Goal: Task Accomplishment & Management: Manage account settings

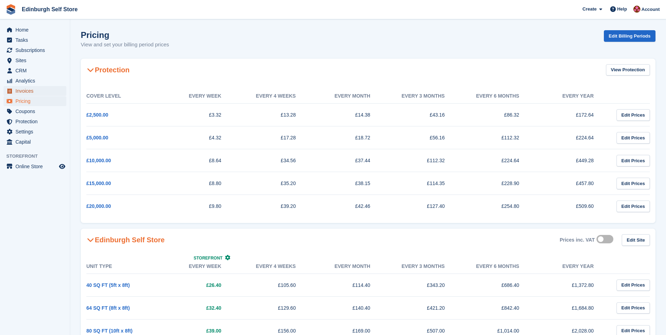
click at [30, 89] on span "Invoices" at bounding box center [36, 91] width 42 height 10
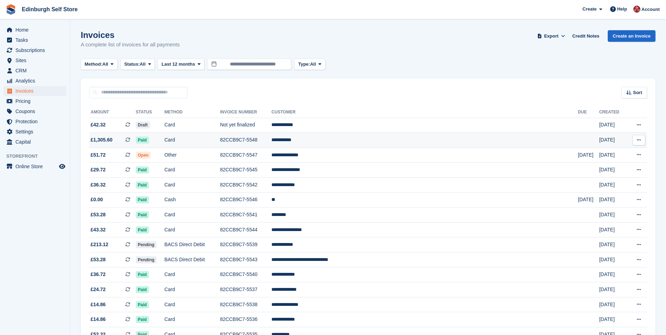
click at [343, 144] on td "**********" at bounding box center [424, 140] width 306 height 15
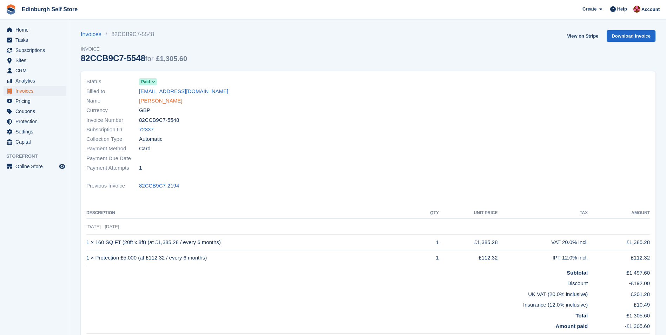
click at [154, 102] on link "[PERSON_NAME]" at bounding box center [160, 101] width 43 height 8
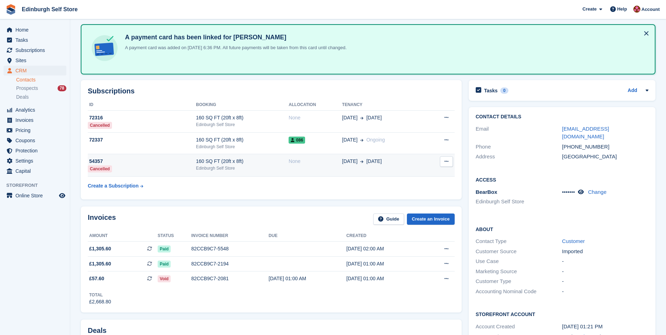
scroll to position [70, 0]
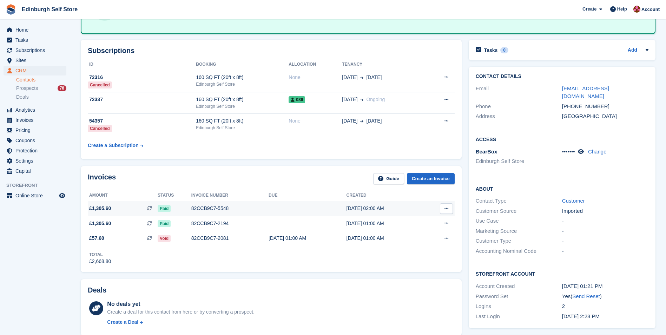
click at [200, 210] on div "82CCB9C7-5548" at bounding box center [229, 208] width 77 height 7
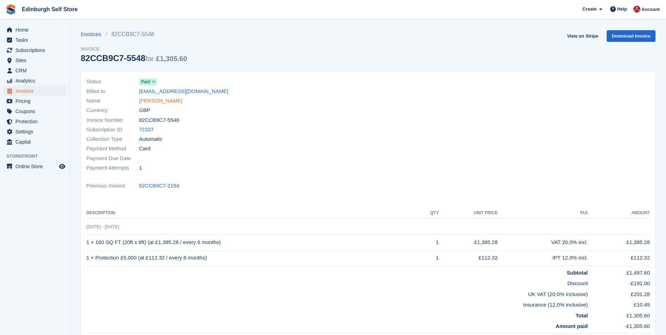
click at [160, 98] on link "[PERSON_NAME]" at bounding box center [160, 101] width 43 height 8
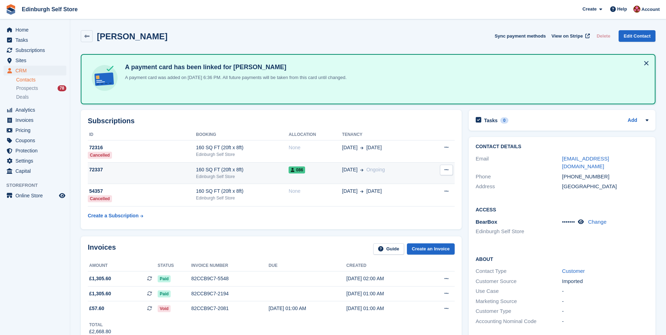
click at [250, 169] on div "160 SQ FT (20ft x 8ft)" at bounding box center [242, 169] width 93 height 7
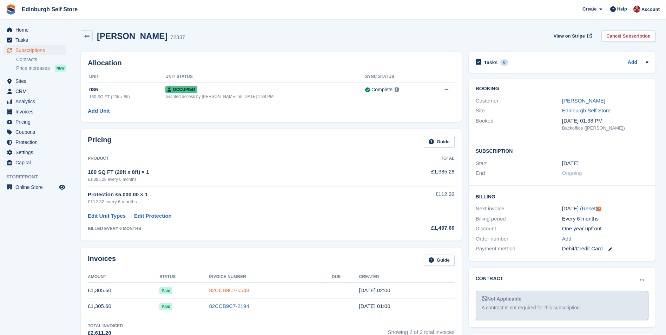
click at [228, 290] on link "82CCB9C7-5548" at bounding box center [229, 290] width 40 height 6
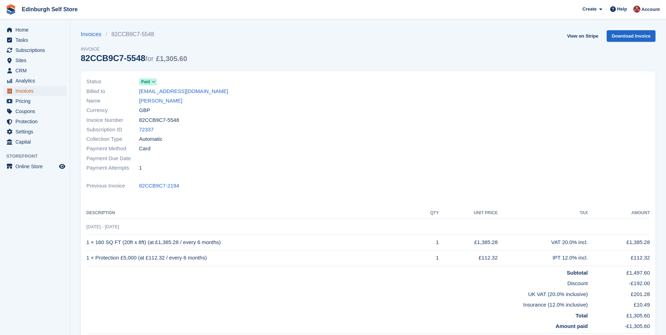
click at [41, 93] on span "Invoices" at bounding box center [36, 91] width 42 height 10
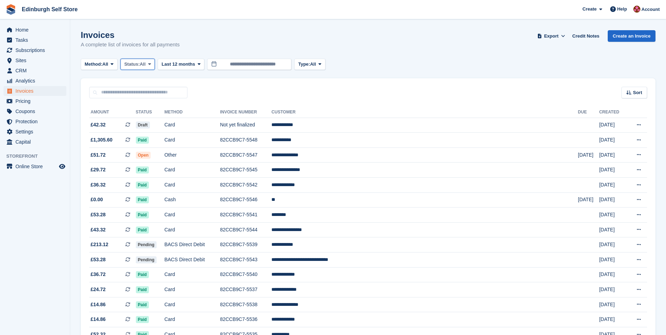
click at [151, 65] on icon at bounding box center [149, 64] width 3 height 5
click at [157, 118] on link "Open" at bounding box center [154, 118] width 61 height 13
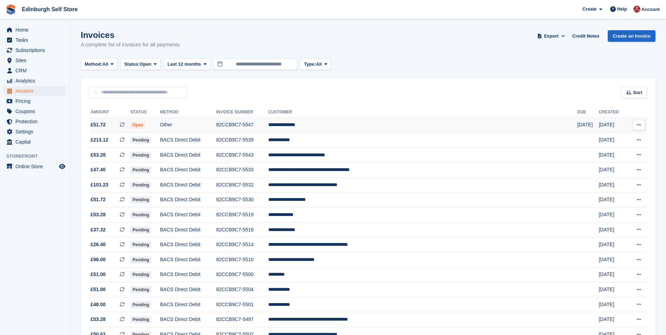
click at [357, 123] on td "**********" at bounding box center [422, 125] width 309 height 15
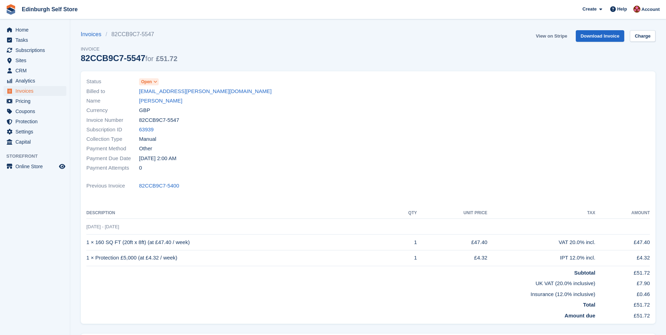
click at [547, 37] on link "View on Stripe" at bounding box center [551, 36] width 37 height 12
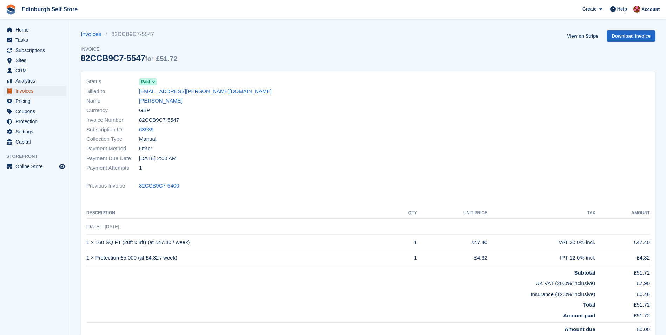
click at [43, 92] on span "Invoices" at bounding box center [36, 91] width 42 height 10
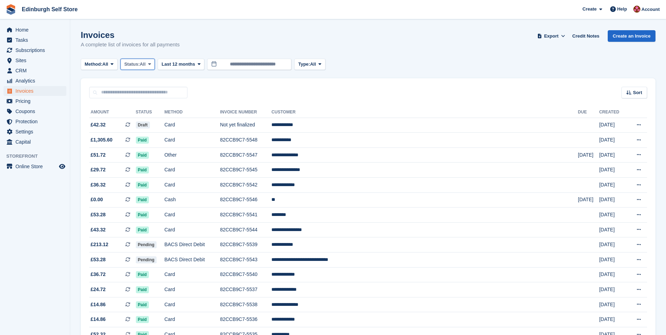
click at [151, 65] on icon at bounding box center [149, 64] width 3 height 5
click at [146, 122] on link "Open" at bounding box center [154, 118] width 61 height 13
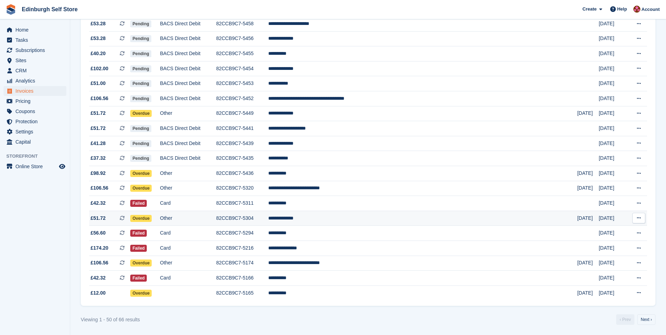
scroll to position [565, 0]
click at [33, 90] on span "Invoices" at bounding box center [36, 91] width 42 height 10
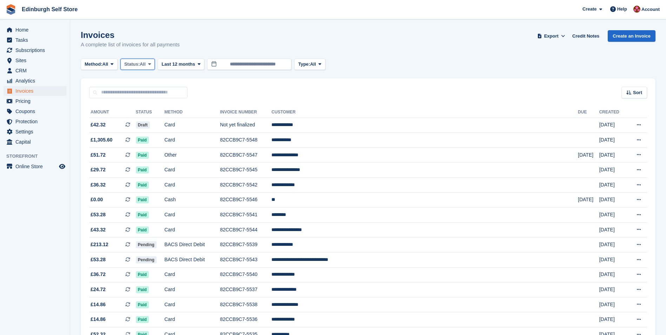
click at [150, 64] on span at bounding box center [150, 64] width 6 height 6
click at [155, 121] on link "Open" at bounding box center [154, 118] width 61 height 13
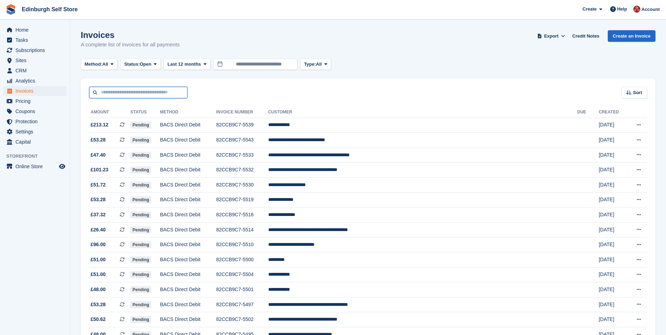
click at [143, 92] on input "text" at bounding box center [138, 93] width 98 height 12
type input "***"
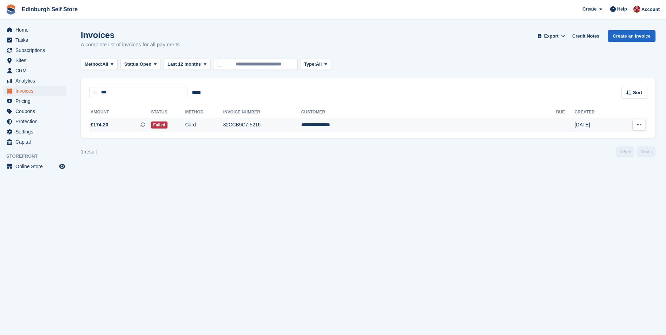
click at [298, 126] on td "82CCB9C7-5216" at bounding box center [262, 125] width 78 height 15
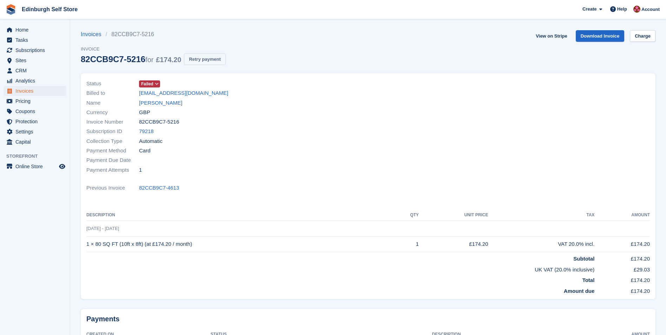
click at [205, 58] on button "Retry payment" at bounding box center [204, 59] width 41 height 12
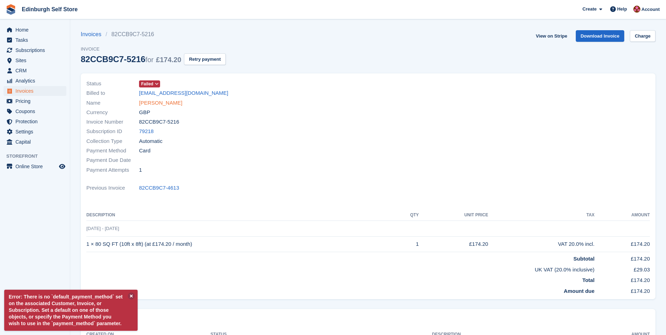
click at [172, 104] on link "[PERSON_NAME]" at bounding box center [160, 103] width 43 height 8
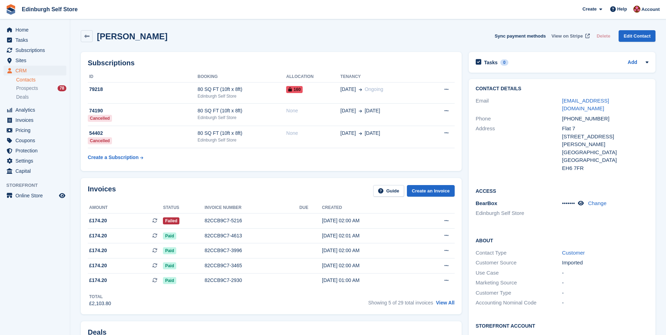
click at [562, 37] on span "View on Stripe" at bounding box center [567, 36] width 31 height 7
click at [40, 120] on span "Invoices" at bounding box center [36, 120] width 42 height 10
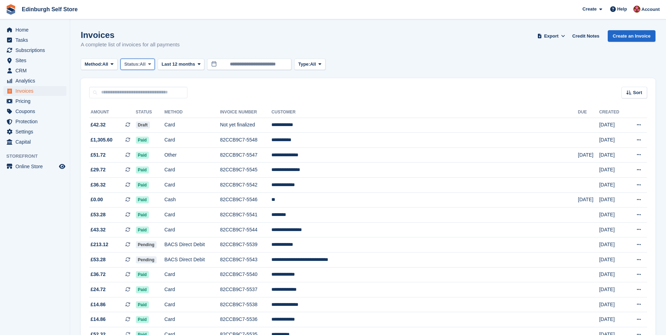
click at [151, 66] on icon at bounding box center [149, 64] width 3 height 5
click at [152, 120] on link "Open" at bounding box center [154, 118] width 61 height 13
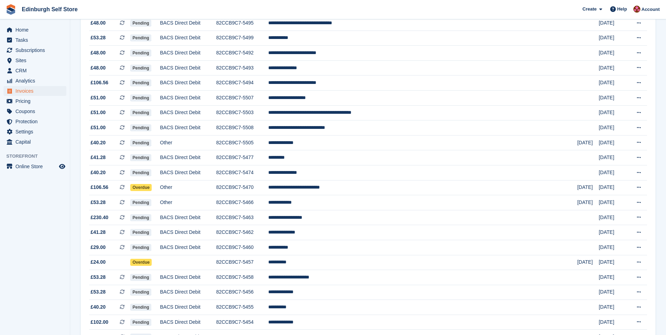
scroll to position [316, 0]
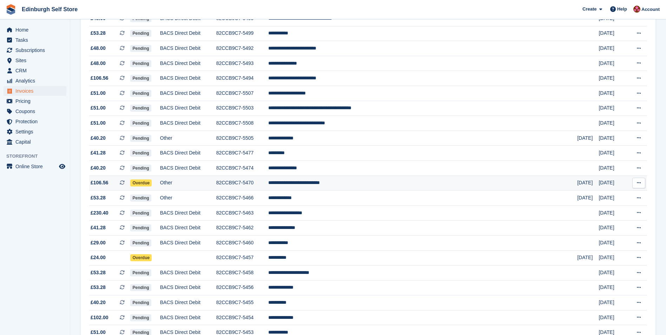
click at [358, 182] on td "**********" at bounding box center [422, 183] width 309 height 15
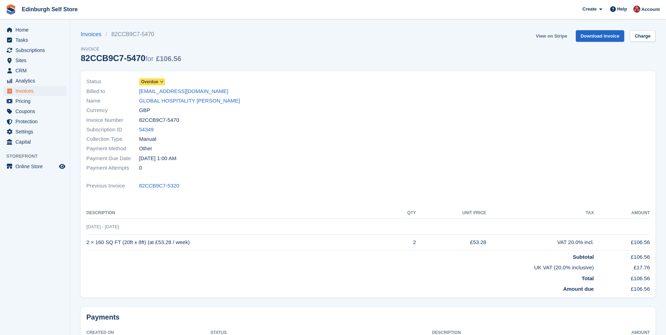
click at [553, 36] on link "View on Stripe" at bounding box center [551, 36] width 37 height 12
click at [178, 103] on link "GLOBAL HOSPITALITY [PERSON_NAME]" at bounding box center [189, 101] width 101 height 8
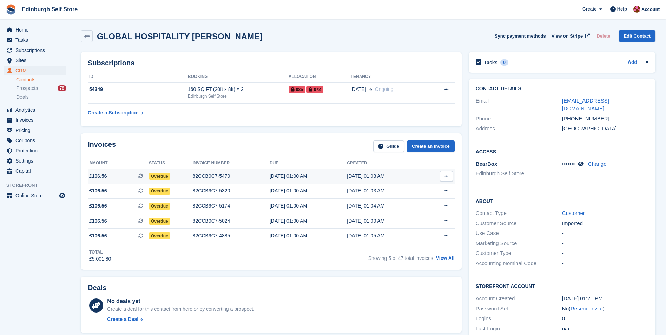
click at [205, 174] on div "82CCB9C7-5470" at bounding box center [231, 175] width 77 height 7
